Goal: Information Seeking & Learning: Learn about a topic

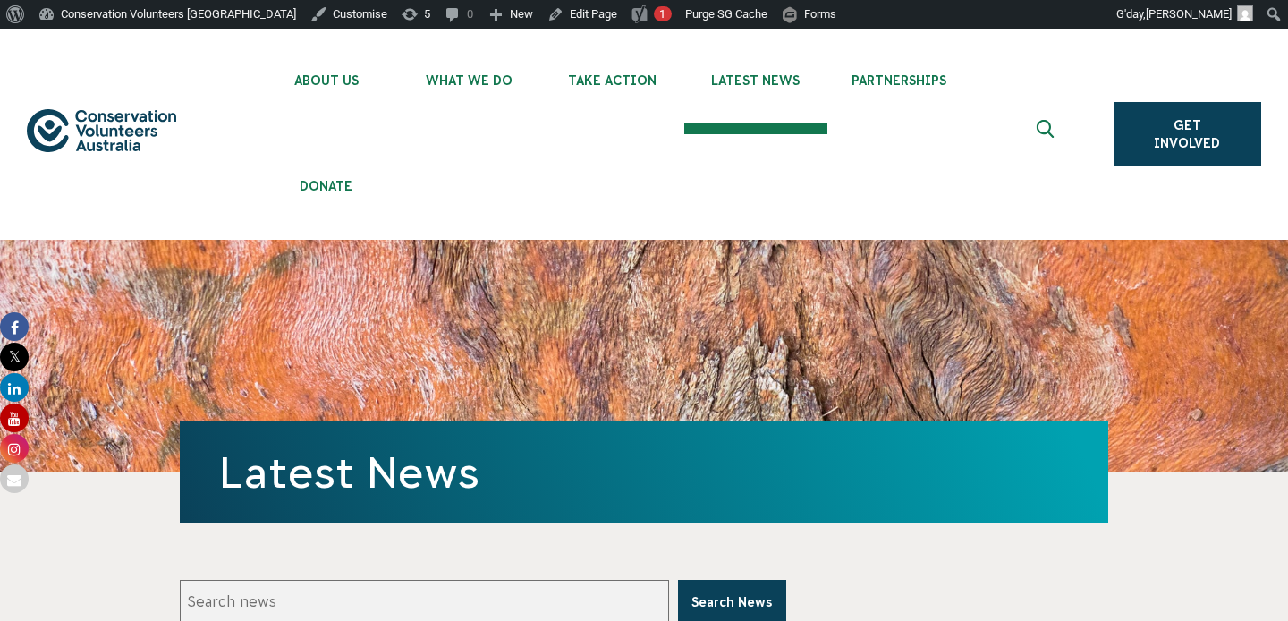
scroll to position [770, 0]
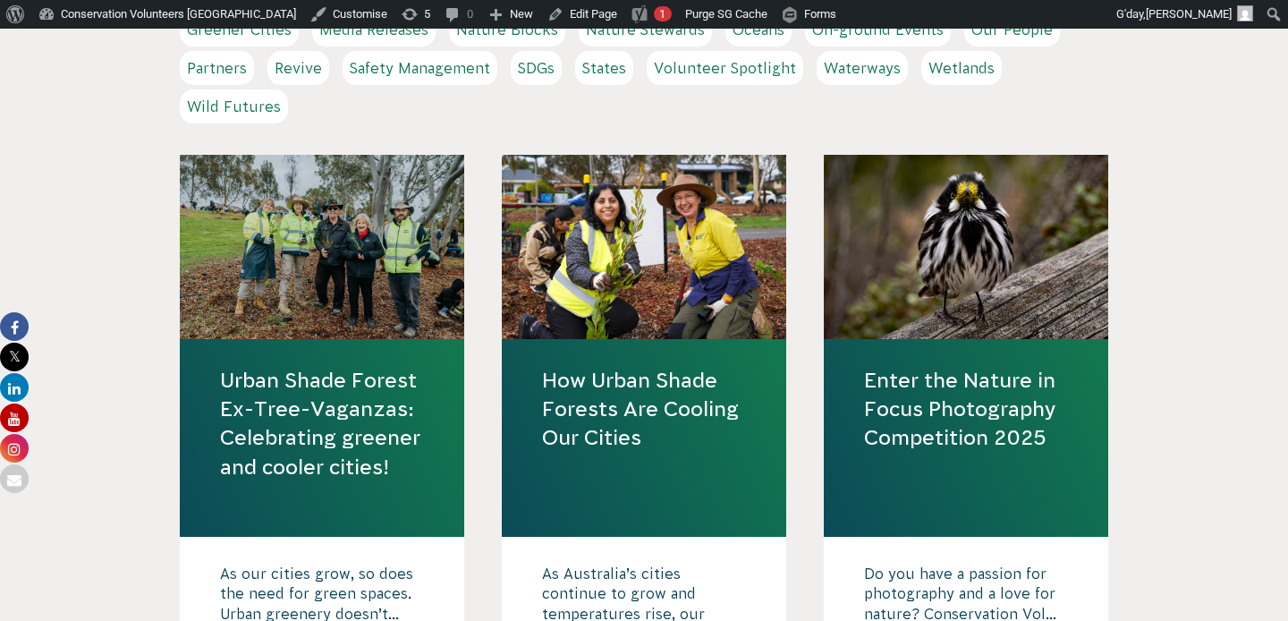
click at [369, 407] on link "Urban Shade Forest Ex-Tree-Vaganzas: Celebrating greener and cooler cities!" at bounding box center [322, 423] width 204 height 115
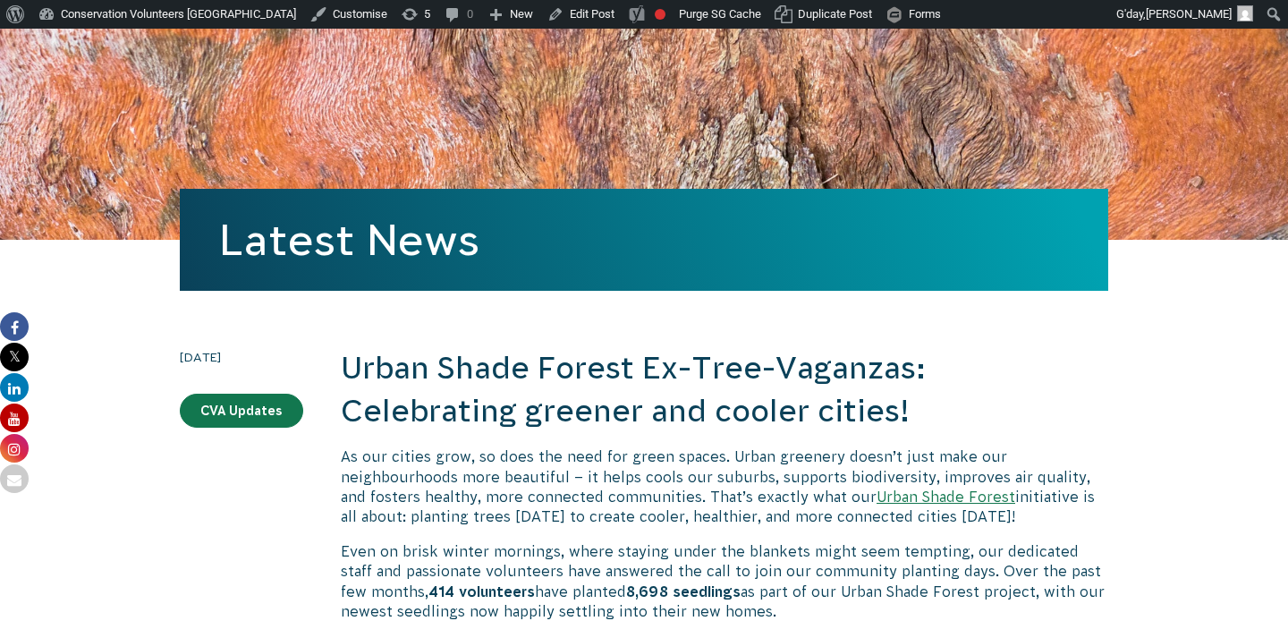
scroll to position [236, 0]
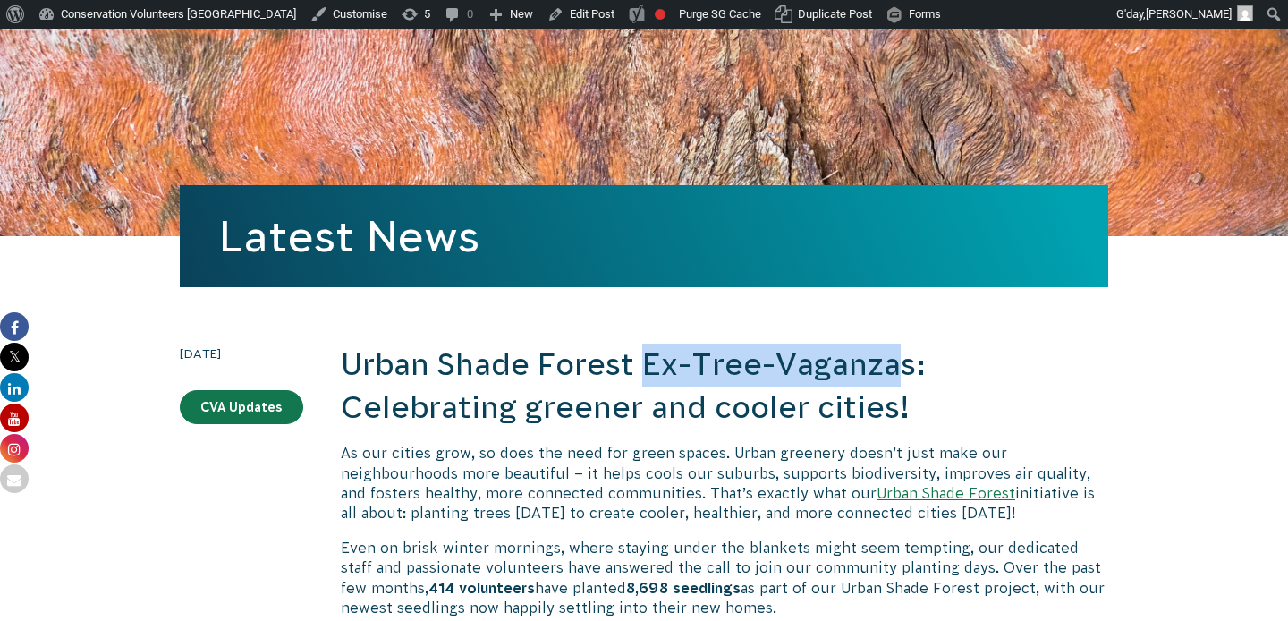
drag, startPoint x: 902, startPoint y: 369, endPoint x: 648, endPoint y: 385, distance: 254.5
click at [648, 385] on h2 "Urban Shade Forest Ex-Tree-Vaganzas: Celebrating greener and cooler cities!" at bounding box center [724, 385] width 767 height 85
copy h2 "Ex-Tree-Vaganza"
click at [659, 369] on h2 "Urban Shade Forest Ex-Tree-Vaganzas: Celebrating greener and cooler cities!" at bounding box center [724, 385] width 767 height 85
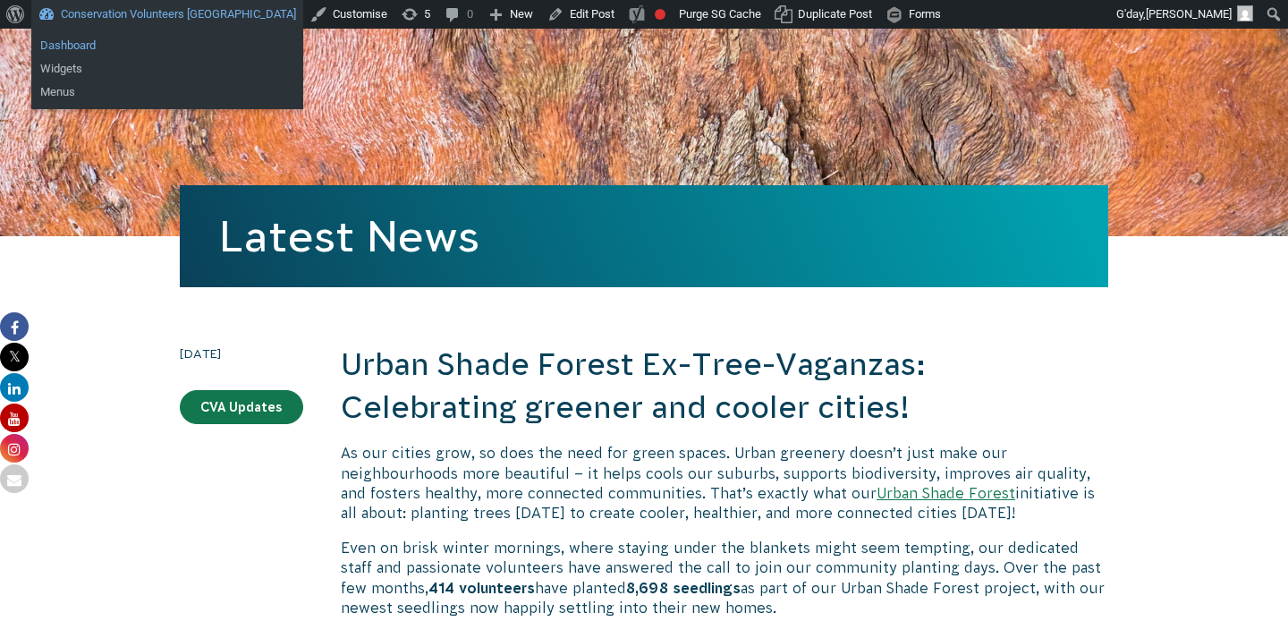
click at [97, 41] on link "Dashboard" at bounding box center [167, 45] width 272 height 23
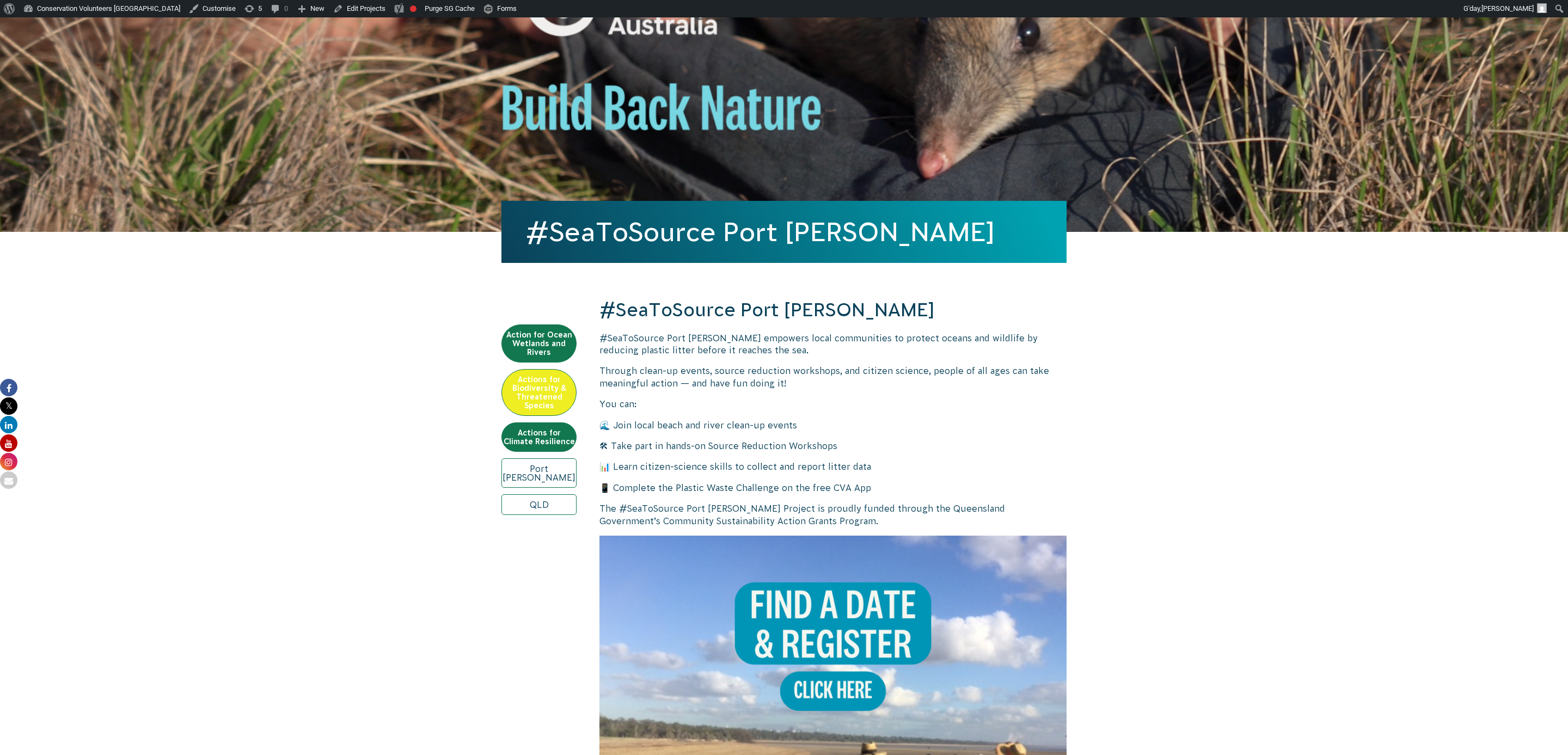
scroll to position [119, 0]
